Goal: Task Accomplishment & Management: Manage account settings

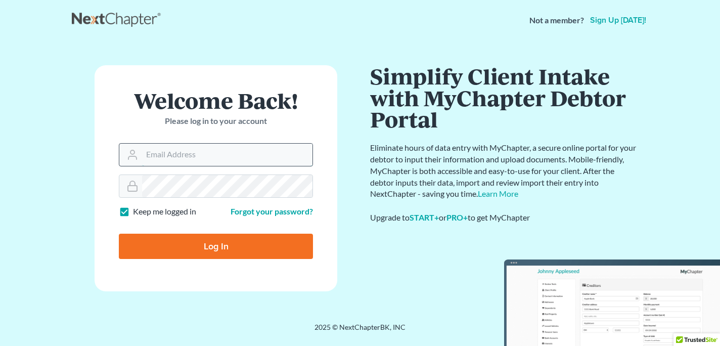
click at [195, 157] on input "Email Address" at bounding box center [227, 155] width 170 height 22
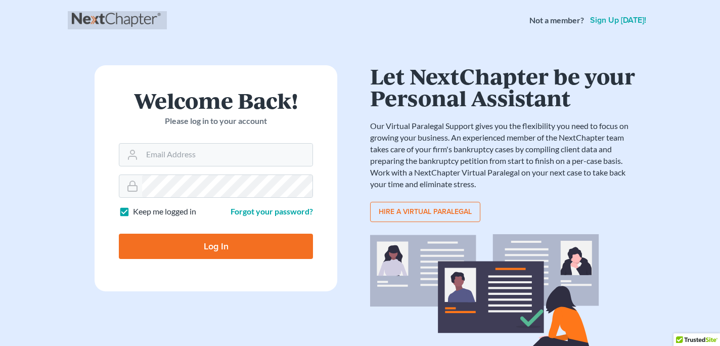
click at [138, 19] on link at bounding box center [117, 20] width 91 height 18
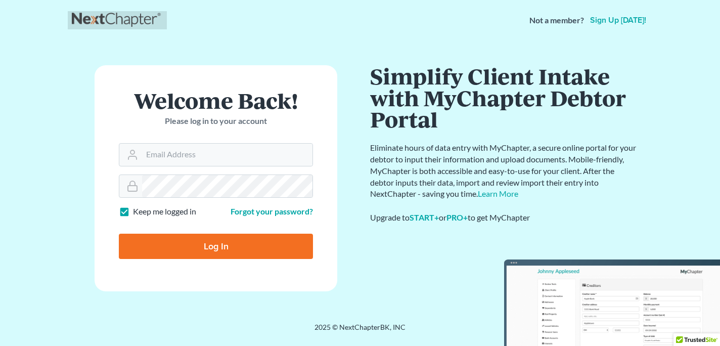
click at [127, 20] on link at bounding box center [117, 20] width 91 height 18
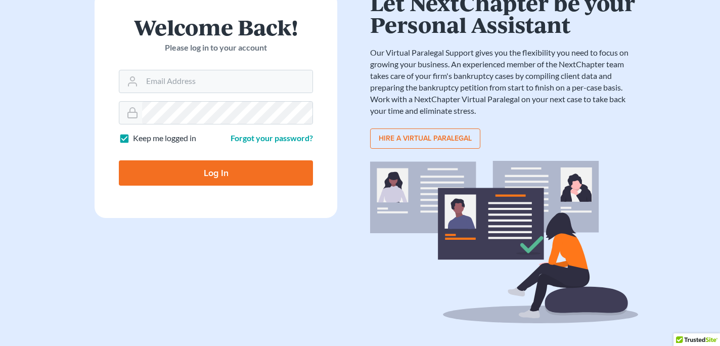
scroll to position [93, 0]
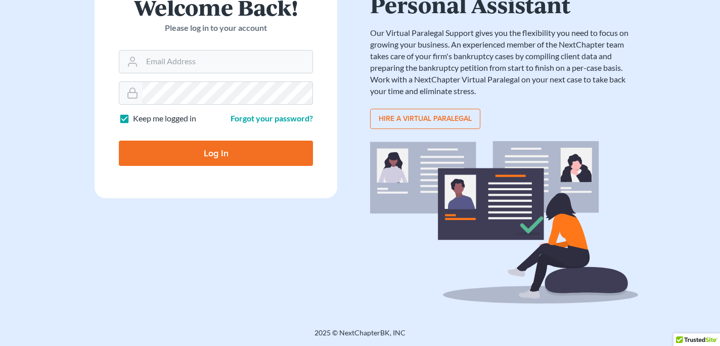
click at [360, 334] on div "2025 © NextChapterBK, INC" at bounding box center [360, 337] width 577 height 18
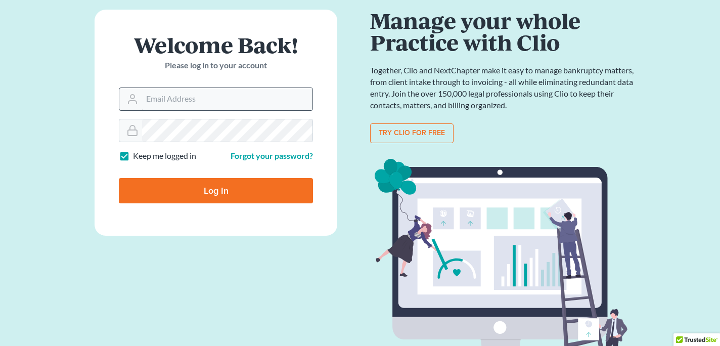
scroll to position [54, 0]
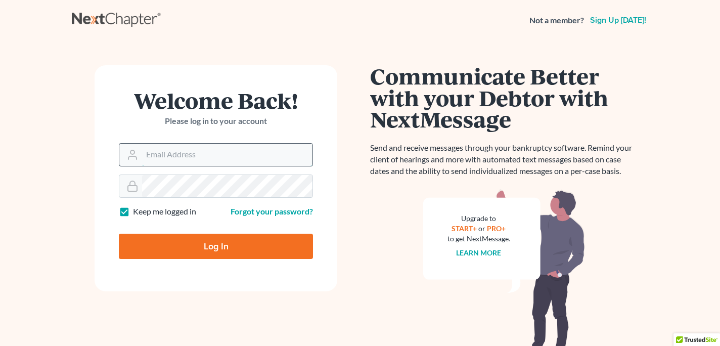
click at [163, 151] on input "Email Address" at bounding box center [227, 155] width 170 height 22
type input "kenneth@dsouzalegal.com"
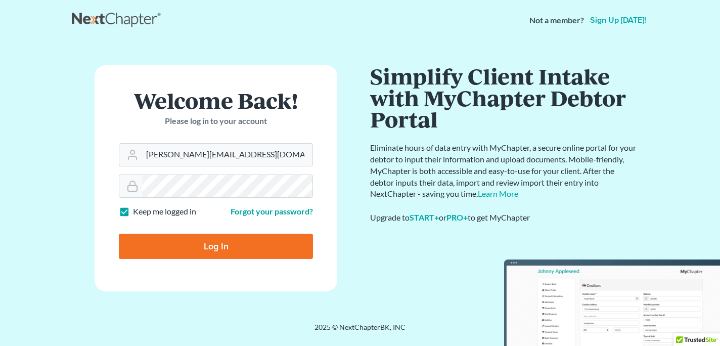
click at [231, 252] on input "Log In" at bounding box center [216, 246] width 194 height 25
type input "Thinking..."
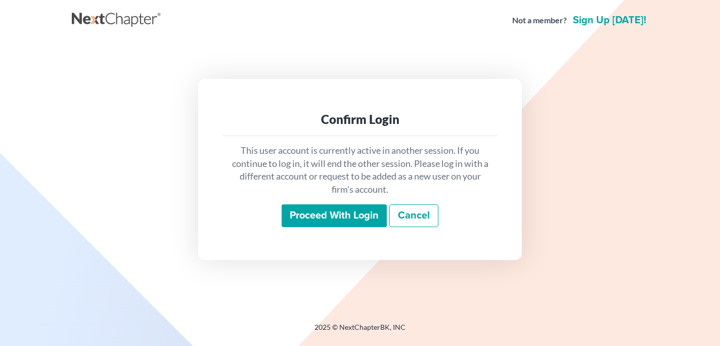
click at [364, 217] on input "Proceed with login" at bounding box center [334, 215] width 105 height 23
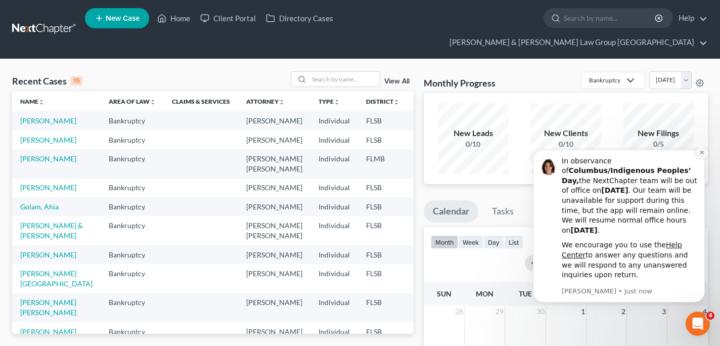
click at [703, 155] on icon "Dismiss notification" at bounding box center [703, 153] width 6 height 6
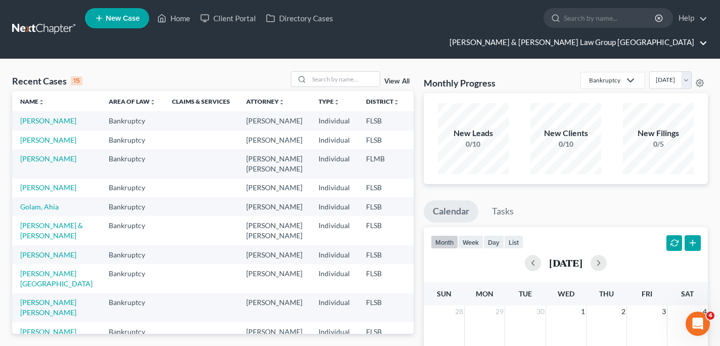
click at [632, 33] on link "Dsouza & Walton Law Group PA" at bounding box center [576, 42] width 263 height 18
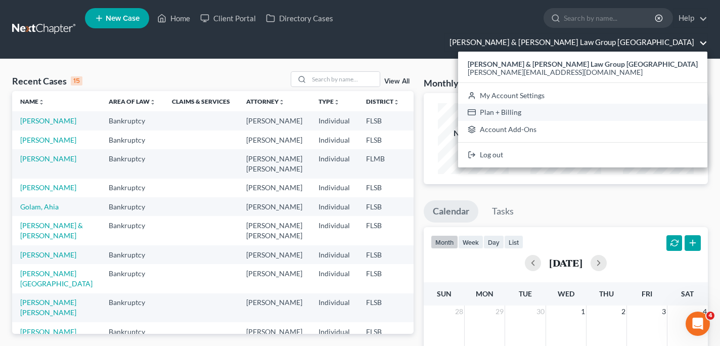
click at [630, 104] on link "Plan + Billing" at bounding box center [582, 112] width 249 height 17
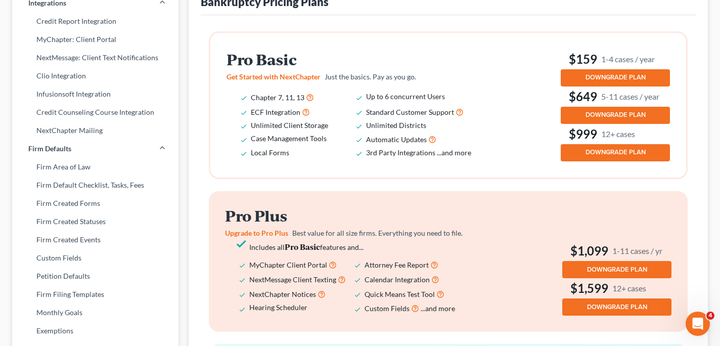
scroll to position [284, 0]
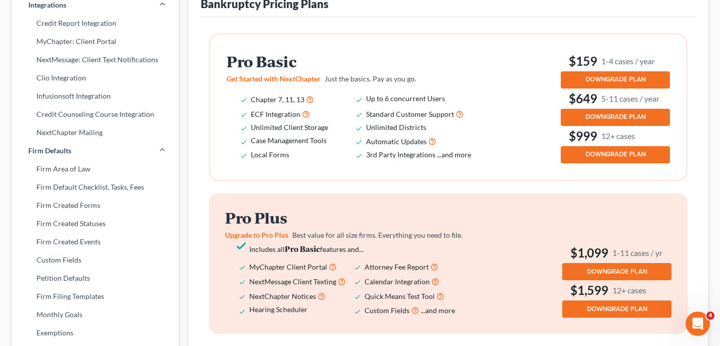
click at [611, 150] on span "DOWNGRADE PLAN" at bounding box center [616, 154] width 60 height 8
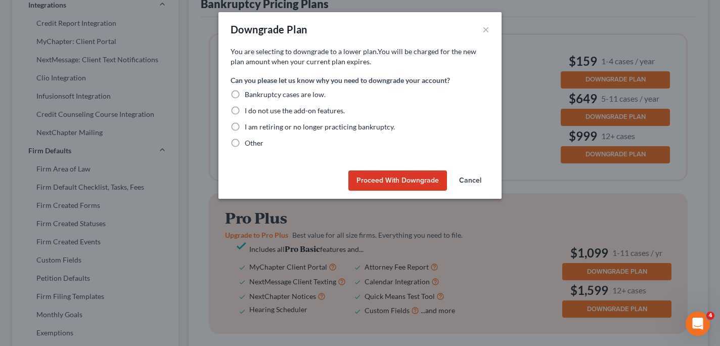
click at [245, 110] on label "I do not use the add-on features." at bounding box center [295, 111] width 100 height 10
click at [249, 110] on input "I do not use the add-on features." at bounding box center [252, 109] width 7 height 7
radio input "true"
click at [394, 184] on button "Proceed with Downgrade" at bounding box center [398, 180] width 99 height 20
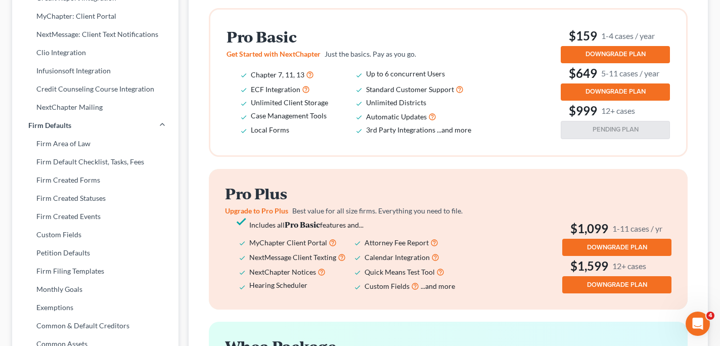
scroll to position [316, 0]
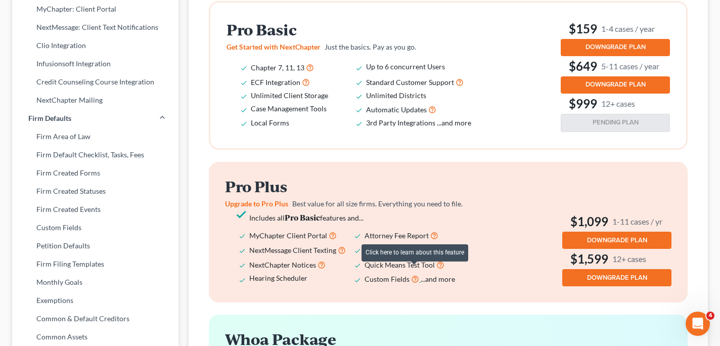
click at [416, 274] on icon at bounding box center [415, 279] width 8 height 10
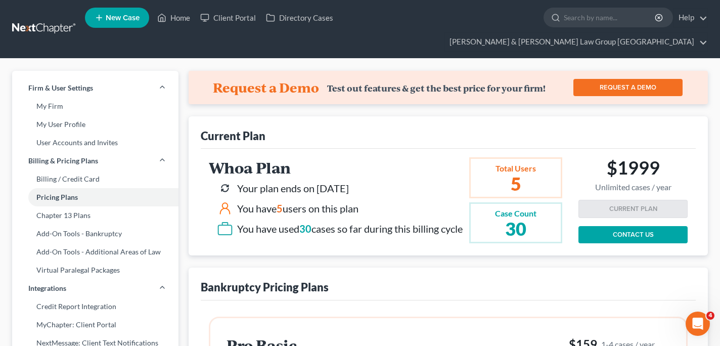
scroll to position [0, 0]
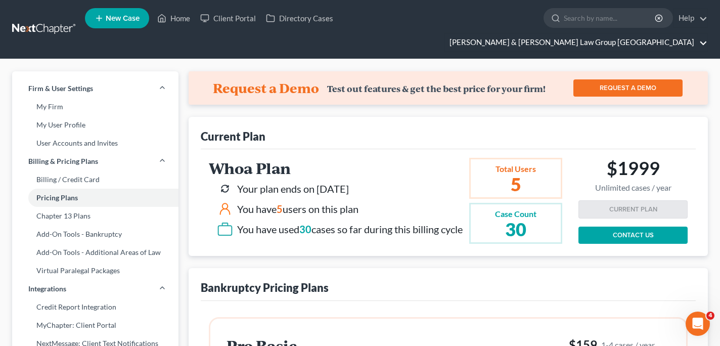
click at [642, 33] on link "Dsouza & Walton Law Group PA" at bounding box center [576, 42] width 263 height 18
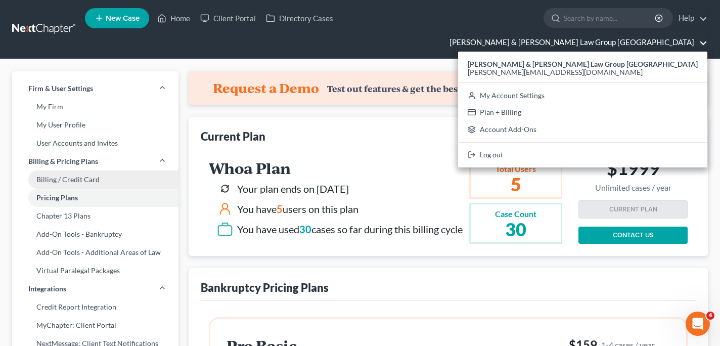
click at [82, 170] on link "Billing / Credit Card" at bounding box center [95, 179] width 166 height 18
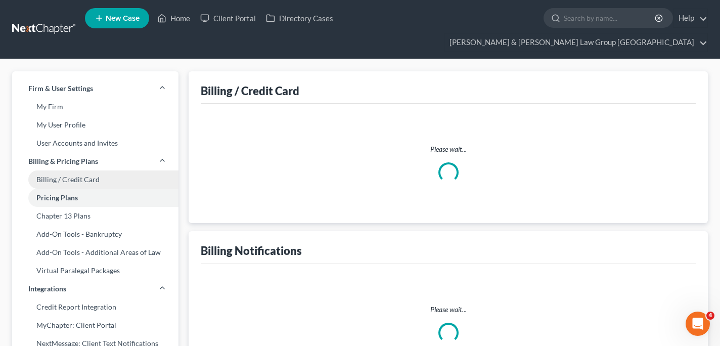
select select "9"
select select "1"
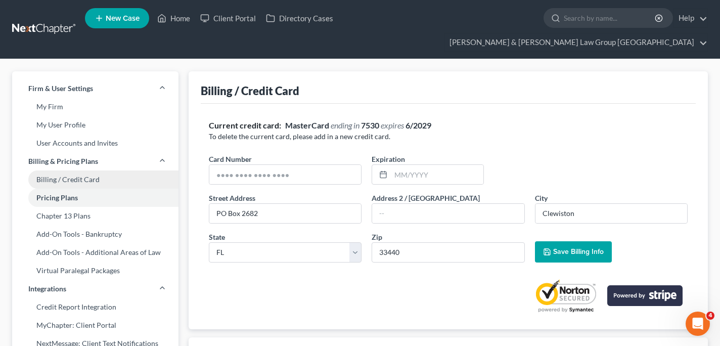
click at [81, 170] on link "Billing / Credit Card" at bounding box center [95, 179] width 166 height 18
click at [65, 189] on link "Pricing Plans" at bounding box center [95, 198] width 166 height 18
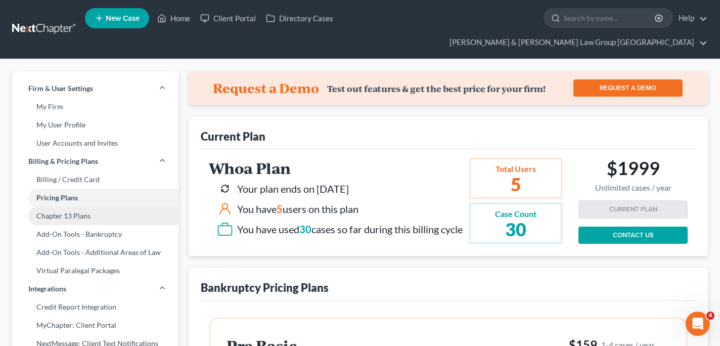
click at [68, 207] on link "Chapter 13 Plans" at bounding box center [95, 216] width 166 height 18
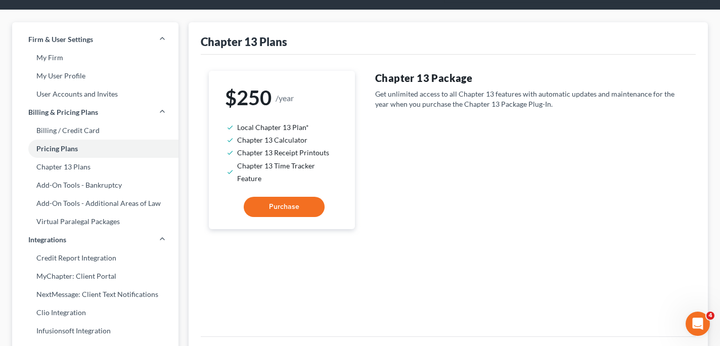
scroll to position [50, 0]
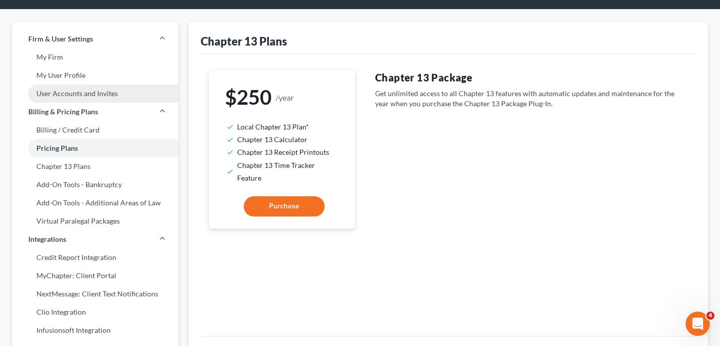
click at [73, 84] on link "User Accounts and Invites" at bounding box center [95, 93] width 166 height 18
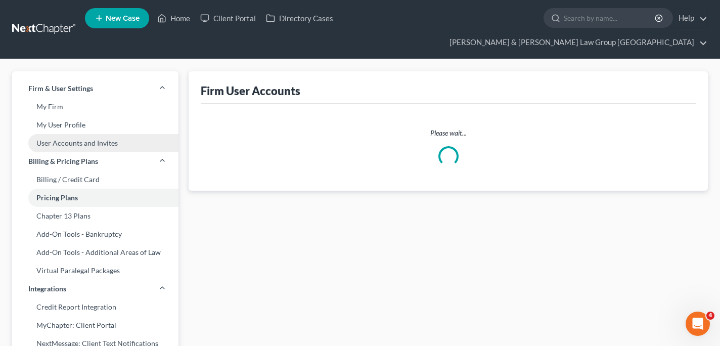
select select "0"
select select "1"
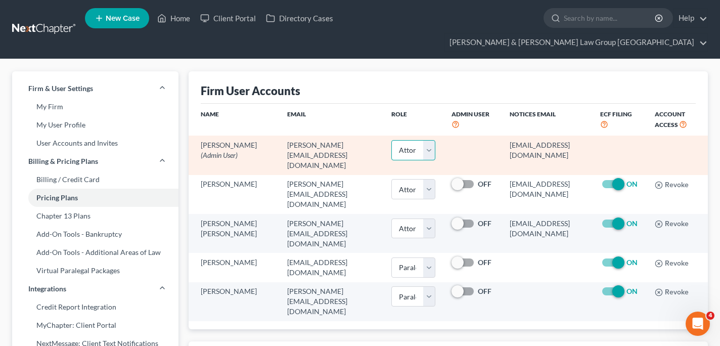
click at [392, 140] on select "Select Attorney Paralegal Assistant" at bounding box center [414, 150] width 45 height 20
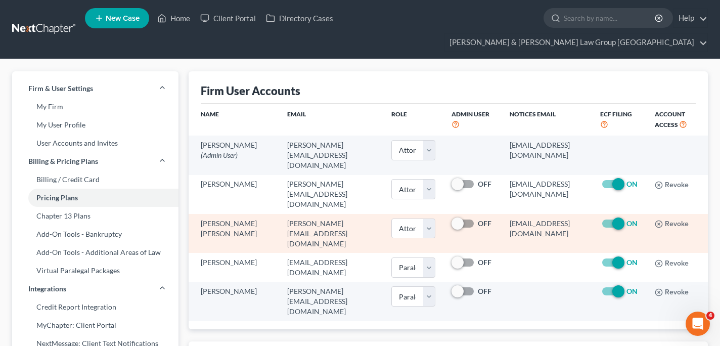
click at [452, 218] on span at bounding box center [464, 224] width 24 height 12
click at [396, 219] on select "Select Attorney Paralegal Assistant" at bounding box center [414, 229] width 45 height 20
click at [392, 219] on select "Select Attorney Paralegal Assistant" at bounding box center [414, 229] width 45 height 20
click at [452, 218] on span at bounding box center [464, 224] width 24 height 12
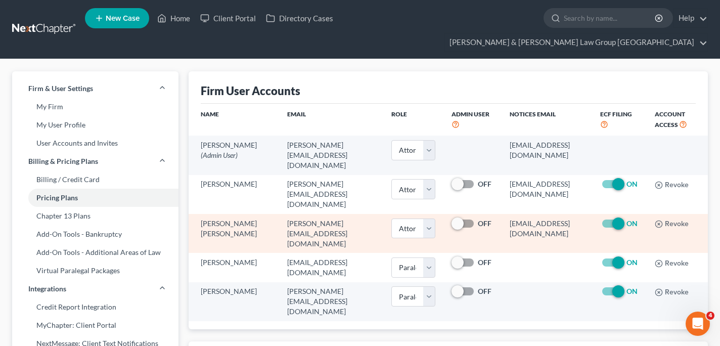
click at [452, 218] on span at bounding box center [464, 224] width 24 height 12
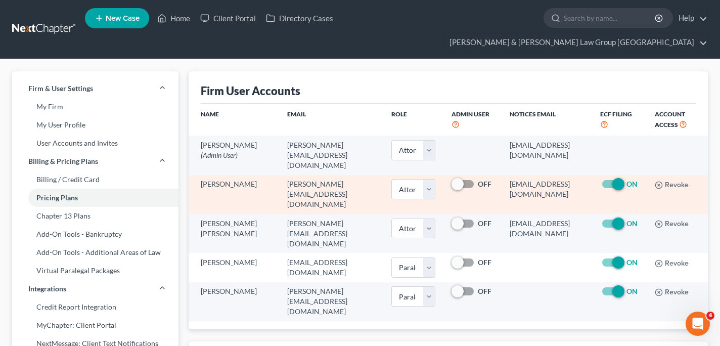
click at [452, 178] on span at bounding box center [464, 184] width 24 height 12
